Goal: Task Accomplishment & Management: Use online tool/utility

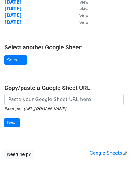
scroll to position [92, 0]
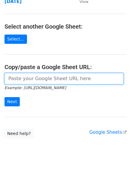
click at [63, 78] on input "url" at bounding box center [63, 78] width 119 height 11
paste input "https://docs.google.com/spreadsheets/d/1L6_QpaRBA5C7qGwFIauESebpk-3bSeJJ1ctja86…"
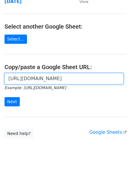
scroll to position [0, 126]
type input "https://docs.google.com/spreadsheets/d/1L6_QpaRBA5C7qGwFIauESebpk-3bSeJJ1ctja86…"
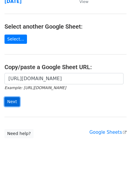
scroll to position [0, 0]
click at [8, 105] on input "Next" at bounding box center [11, 101] width 15 height 9
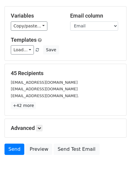
scroll to position [30, 0]
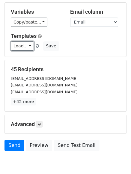
click at [24, 50] on link "Load..." at bounding box center [22, 46] width 23 height 9
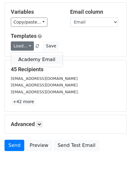
click at [24, 56] on link "Academy Email" at bounding box center [36, 60] width 51 height 10
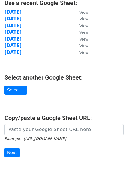
scroll to position [74, 0]
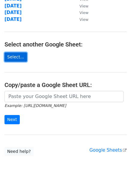
click at [10, 61] on link "Select..." at bounding box center [15, 57] width 22 height 9
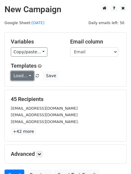
click at [27, 75] on link "Load..." at bounding box center [22, 75] width 23 height 9
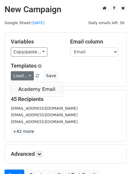
click at [27, 87] on link "Academy Email" at bounding box center [36, 90] width 51 height 10
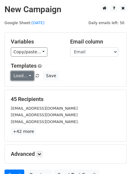
click at [20, 72] on link "Load..." at bounding box center [22, 75] width 23 height 9
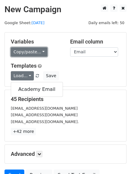
click at [31, 56] on link "Copy/paste..." at bounding box center [29, 52] width 36 height 9
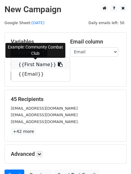
click at [30, 65] on link "{{First Name}}" at bounding box center [40, 65] width 59 height 10
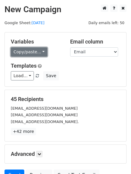
click at [32, 50] on link "Copy/paste..." at bounding box center [29, 52] width 36 height 9
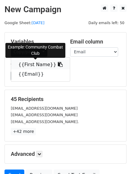
click at [29, 64] on link "{{First Name}}" at bounding box center [40, 65] width 59 height 10
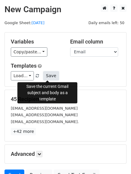
click at [51, 76] on button "Save" at bounding box center [51, 75] width 16 height 9
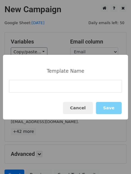
click at [46, 86] on input at bounding box center [65, 86] width 113 height 13
type input "Free Sample order"
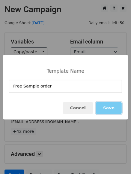
click at [108, 111] on button "Save" at bounding box center [109, 108] width 26 height 12
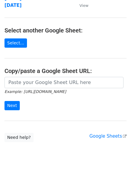
scroll to position [98, 0]
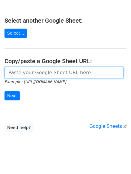
click at [33, 75] on input "url" at bounding box center [63, 72] width 119 height 11
paste input "[URL][DOMAIN_NAME]"
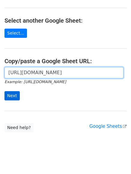
type input "[URL][DOMAIN_NAME]"
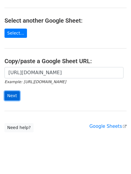
scroll to position [0, 0]
click at [7, 97] on input "Next" at bounding box center [11, 95] width 15 height 9
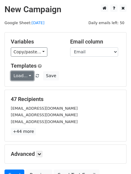
click at [25, 76] on link "Load..." at bounding box center [22, 75] width 23 height 9
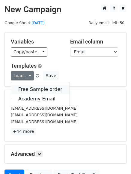
click at [24, 93] on link "Free Sample order" at bounding box center [40, 90] width 58 height 10
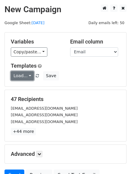
click at [14, 76] on link "Load..." at bounding box center [22, 75] width 23 height 9
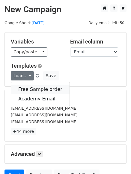
click at [17, 85] on link "Free Sample order" at bounding box center [40, 90] width 58 height 10
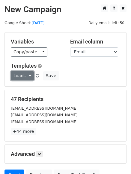
click at [23, 75] on link "Load..." at bounding box center [22, 75] width 23 height 9
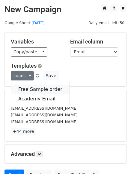
click at [22, 87] on link "Free Sample order" at bounding box center [40, 90] width 58 height 10
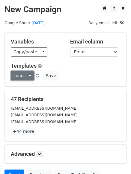
click at [17, 76] on link "Load..." at bounding box center [22, 75] width 23 height 9
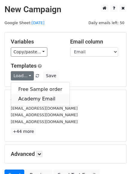
click at [21, 98] on link "Academy Email" at bounding box center [40, 99] width 58 height 10
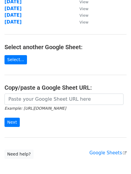
scroll to position [80, 0]
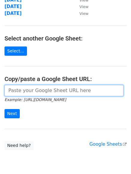
click at [42, 95] on input "url" at bounding box center [63, 90] width 119 height 11
paste input "[URL][DOMAIN_NAME]"
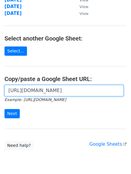
scroll to position [0, 122]
type input "https://docs.google.com/spreadsheets/d/16yon56r_Tw-j2hS2pQCeJ-Zly80P80D2M-FIync…"
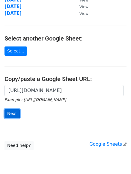
scroll to position [0, 0]
click at [16, 115] on input "Next" at bounding box center [11, 113] width 15 height 9
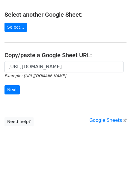
scroll to position [0, 129]
type input "[URL][DOMAIN_NAME]"
click at [16, 90] on input "Next" at bounding box center [11, 89] width 15 height 9
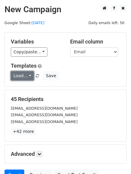
click at [25, 77] on link "Load..." at bounding box center [22, 75] width 23 height 9
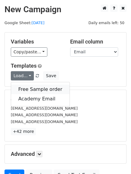
click at [27, 90] on link "Free Sample order" at bounding box center [40, 90] width 58 height 10
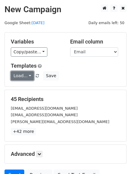
click at [23, 75] on link "Load..." at bounding box center [22, 75] width 23 height 9
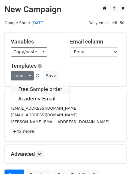
click at [23, 89] on link "Free Sample order" at bounding box center [40, 90] width 58 height 10
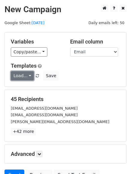
click at [27, 79] on link "Load..." at bounding box center [22, 75] width 23 height 9
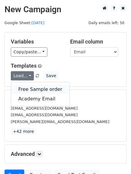
click at [26, 88] on link "Free Sample order" at bounding box center [40, 90] width 58 height 10
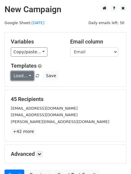
click at [18, 76] on link "Load..." at bounding box center [22, 75] width 23 height 9
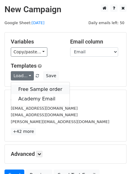
click at [21, 88] on link "Free Sample order" at bounding box center [40, 90] width 58 height 10
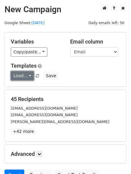
click at [22, 78] on link "Load..." at bounding box center [22, 75] width 23 height 9
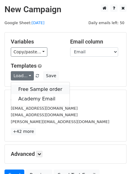
click at [22, 88] on link "Free Sample order" at bounding box center [40, 90] width 58 height 10
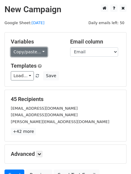
click at [34, 54] on link "Copy/paste..." at bounding box center [29, 52] width 36 height 9
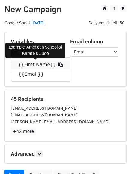
click at [33, 66] on link "{{First Name}}" at bounding box center [40, 65] width 59 height 10
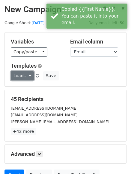
click at [29, 75] on link "Load..." at bounding box center [22, 75] width 23 height 9
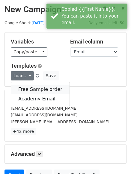
click at [26, 89] on link "Free Sample order" at bounding box center [40, 90] width 58 height 10
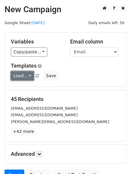
click at [23, 79] on link "Load..." at bounding box center [22, 75] width 23 height 9
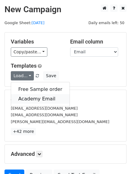
click at [23, 98] on link "Academy Email" at bounding box center [40, 99] width 58 height 10
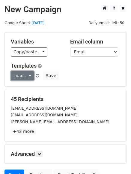
click at [25, 78] on link "Load..." at bounding box center [22, 75] width 23 height 9
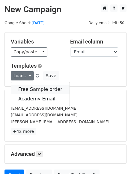
click at [25, 85] on link "Free Sample order" at bounding box center [40, 90] width 58 height 10
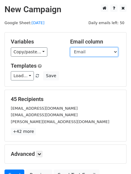
click at [108, 50] on select "First Name Email" at bounding box center [94, 52] width 48 height 9
click at [66, 40] on div "Email column First Name Email" at bounding box center [94, 48] width 59 height 18
